Goal: Find specific page/section: Find specific page/section

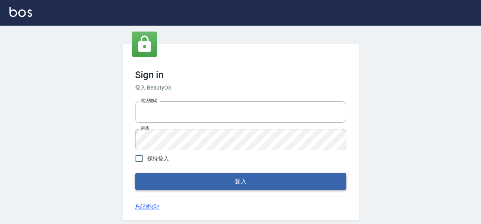
type input "0422211177"
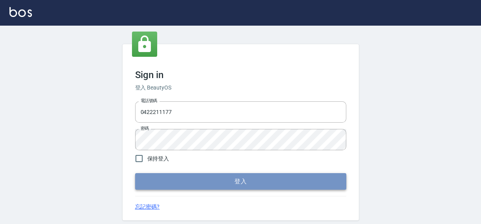
click at [229, 184] on button "登入" at bounding box center [240, 181] width 211 height 17
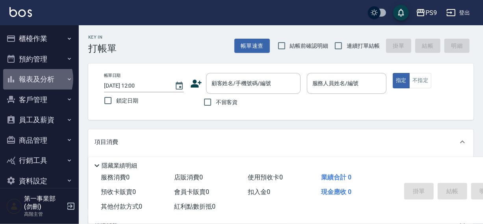
click at [32, 79] on button "報表及分析" at bounding box center [39, 79] width 72 height 20
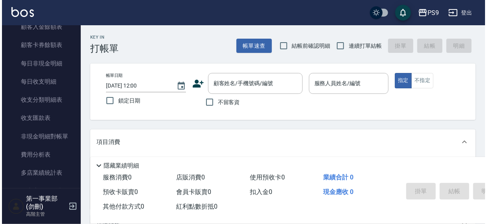
scroll to position [640, 0]
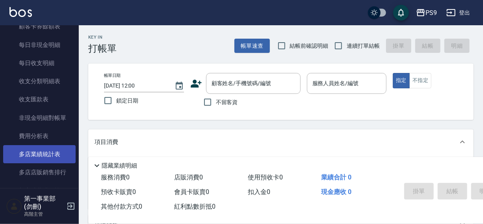
click at [36, 153] on link "多店業績統計表" at bounding box center [39, 154] width 72 height 18
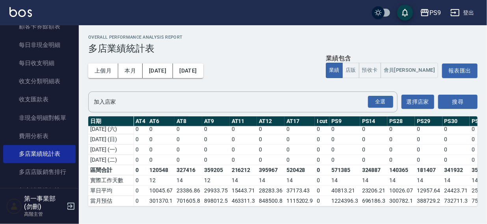
scroll to position [273, 338]
